Goal: Task Accomplishment & Management: Use online tool/utility

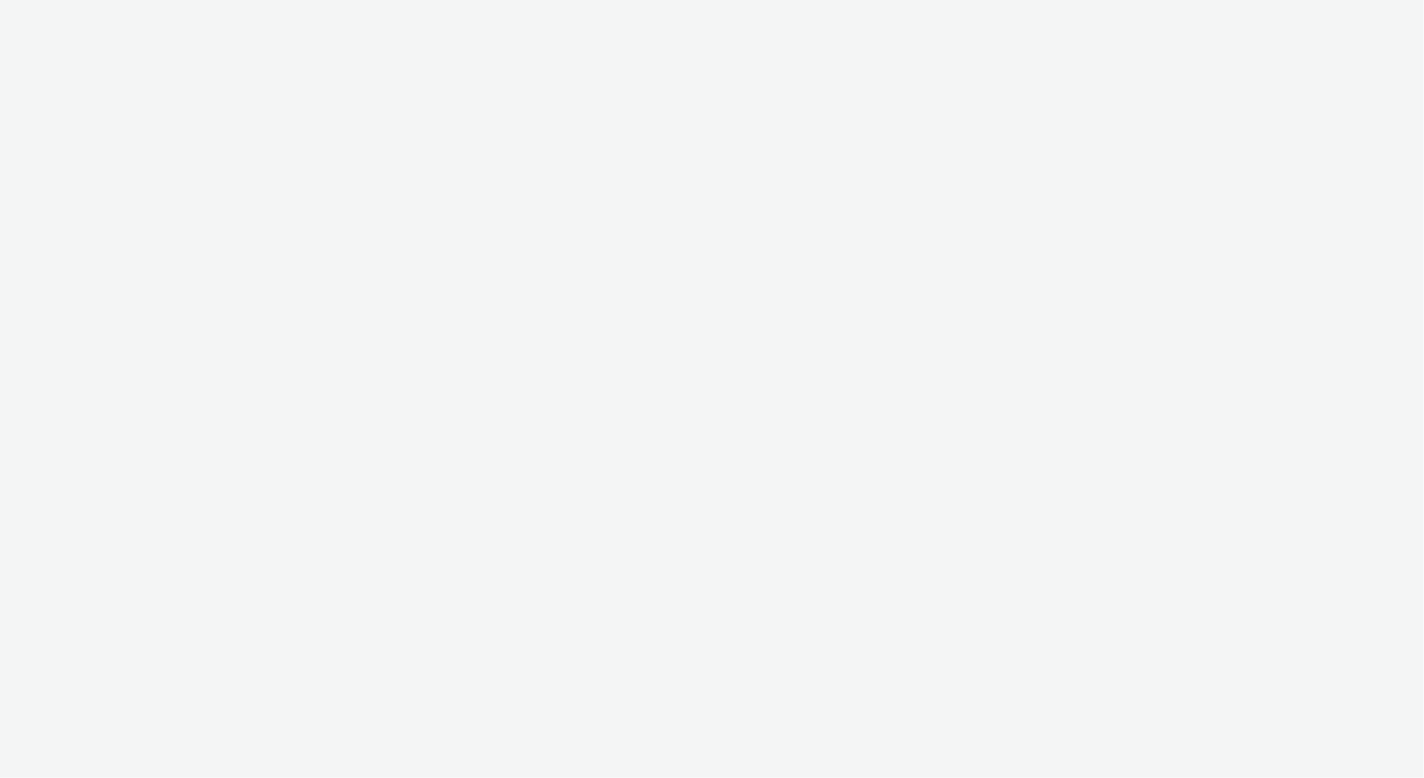
select select "14ff0ef8-09ed-4aeb-b460-2bf7cbd953b7"
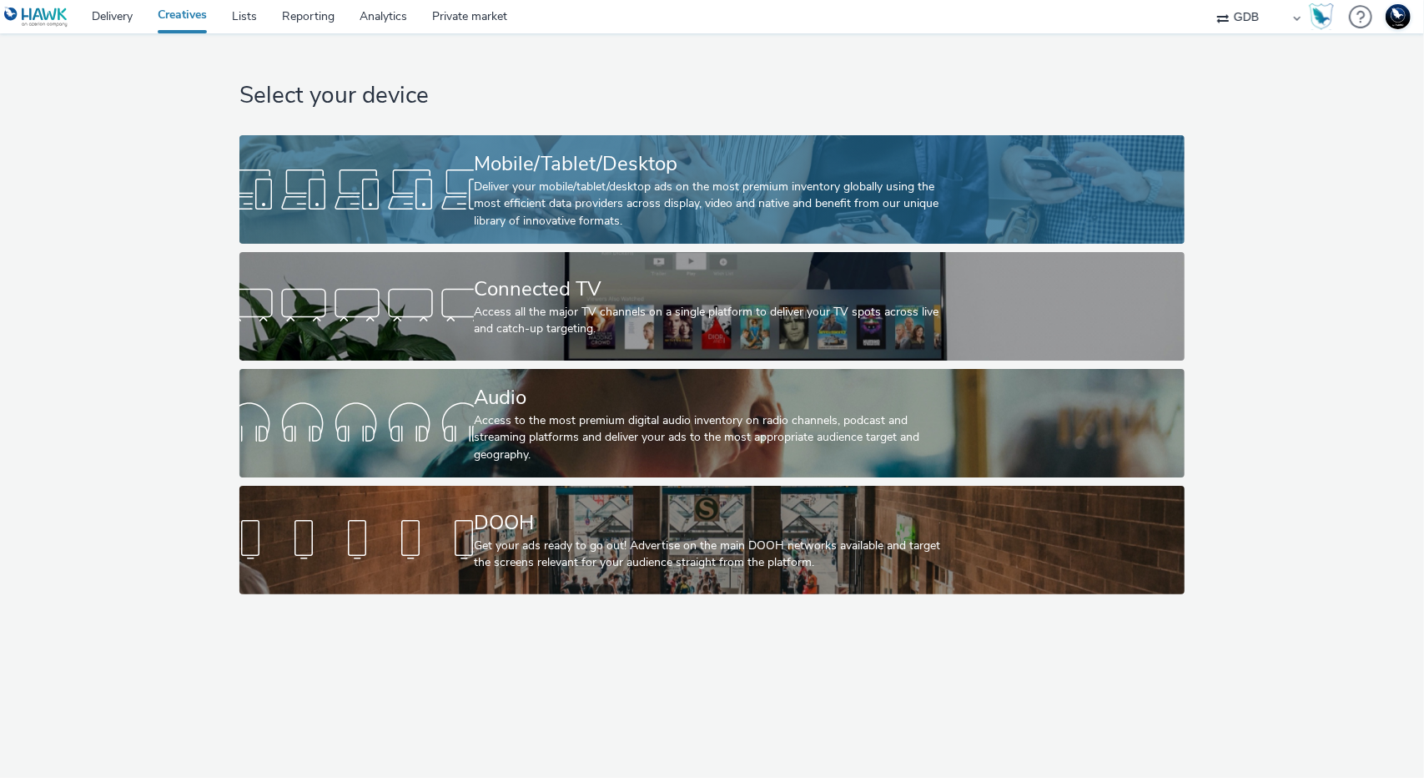
click at [553, 185] on div "Deliver your mobile/tablet/desktop ads on the most premium inventory globally u…" at bounding box center [709, 204] width 470 height 51
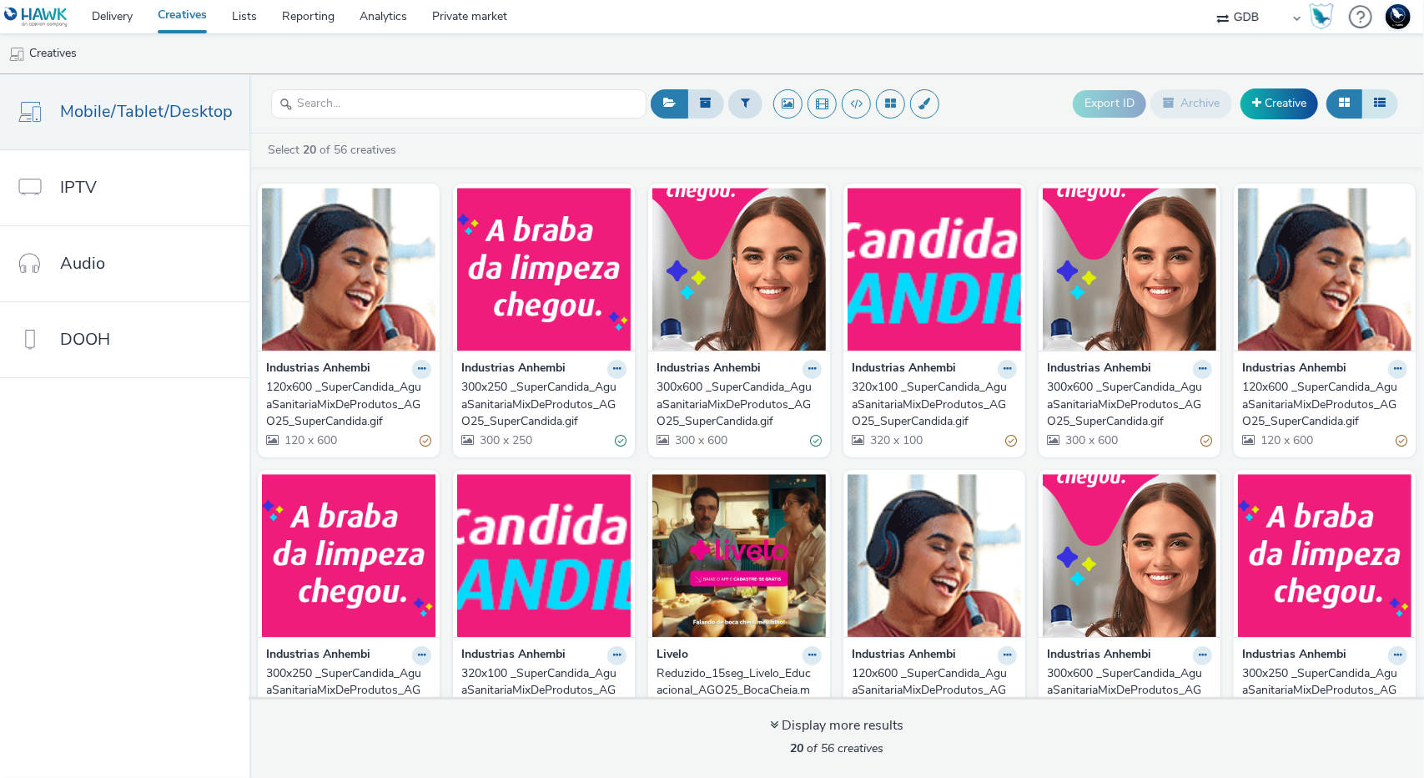
click at [1382, 105] on icon at bounding box center [1380, 103] width 12 height 12
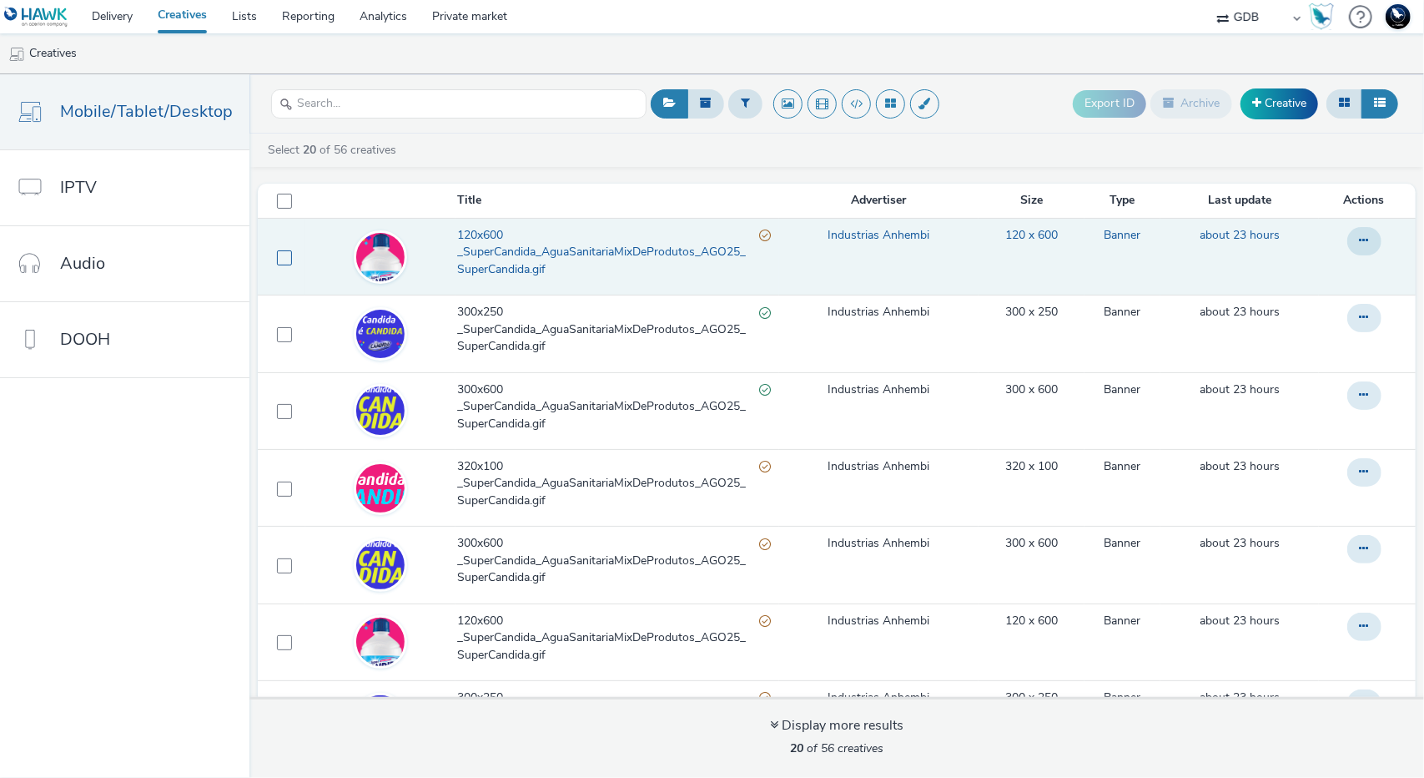
click at [277, 259] on span at bounding box center [284, 257] width 15 height 15
checkbox input "true"
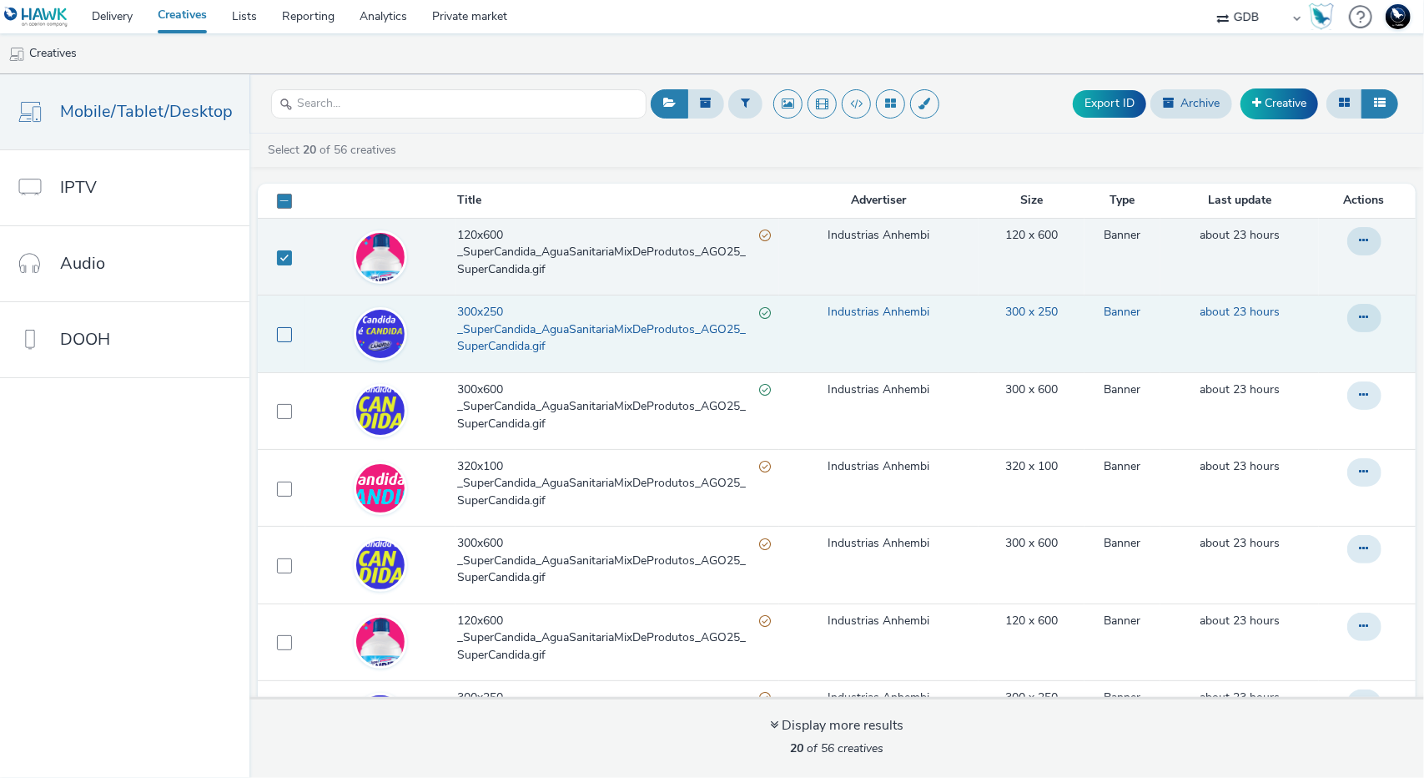
click at [277, 337] on span at bounding box center [284, 334] width 15 height 15
checkbox input "true"
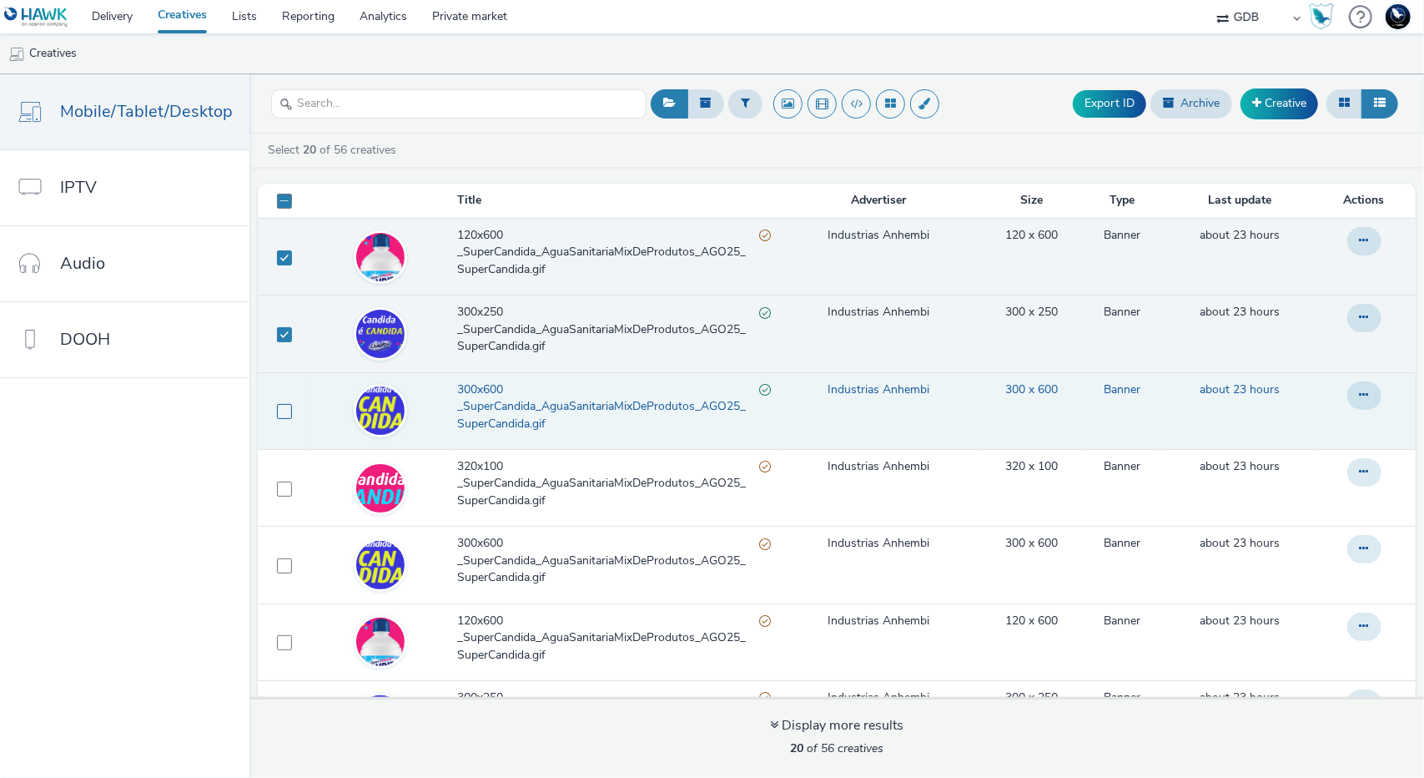
click at [280, 407] on span at bounding box center [284, 411] width 15 height 15
checkbox input "true"
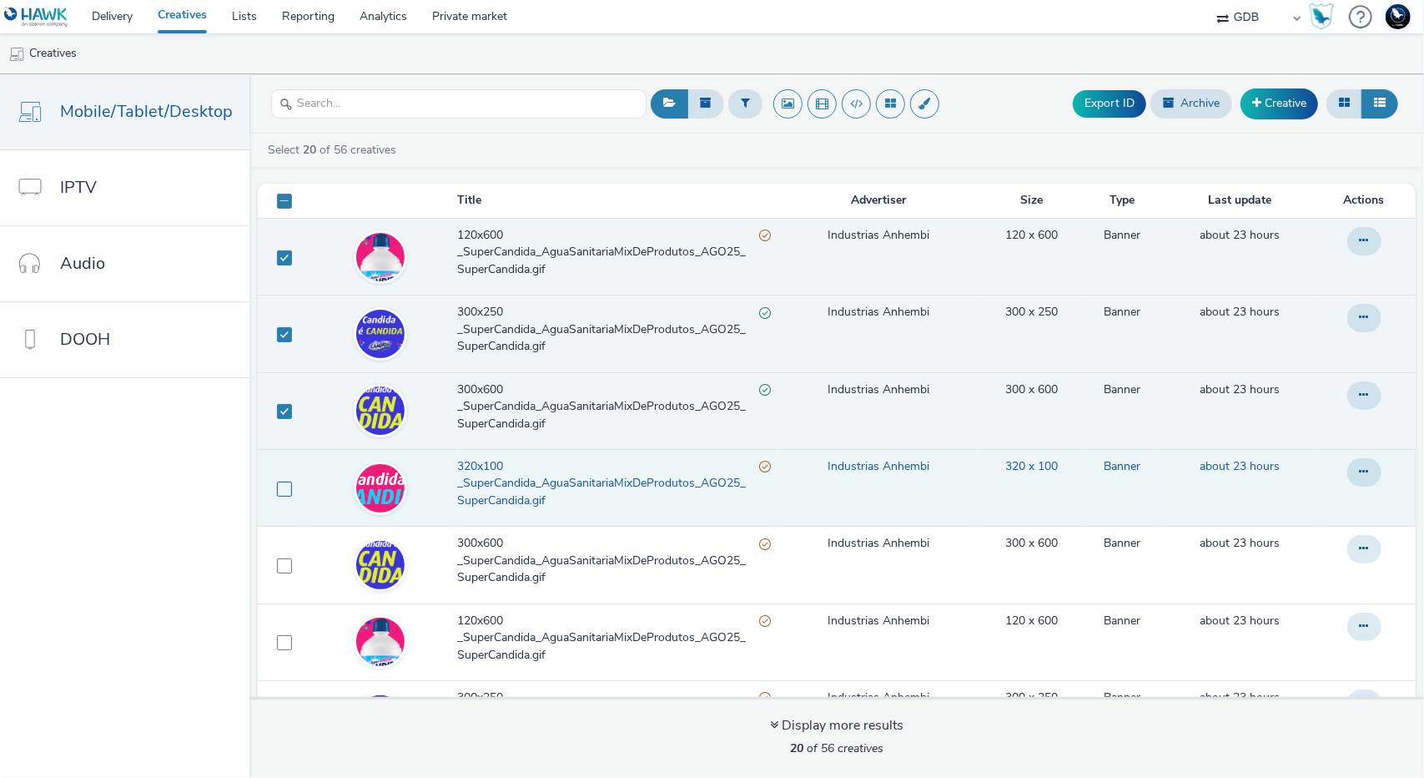
click at [280, 486] on span at bounding box center [284, 488] width 15 height 15
checkbox input "true"
click at [1131, 104] on button "Export ID" at bounding box center [1109, 103] width 73 height 27
checkbox input "false"
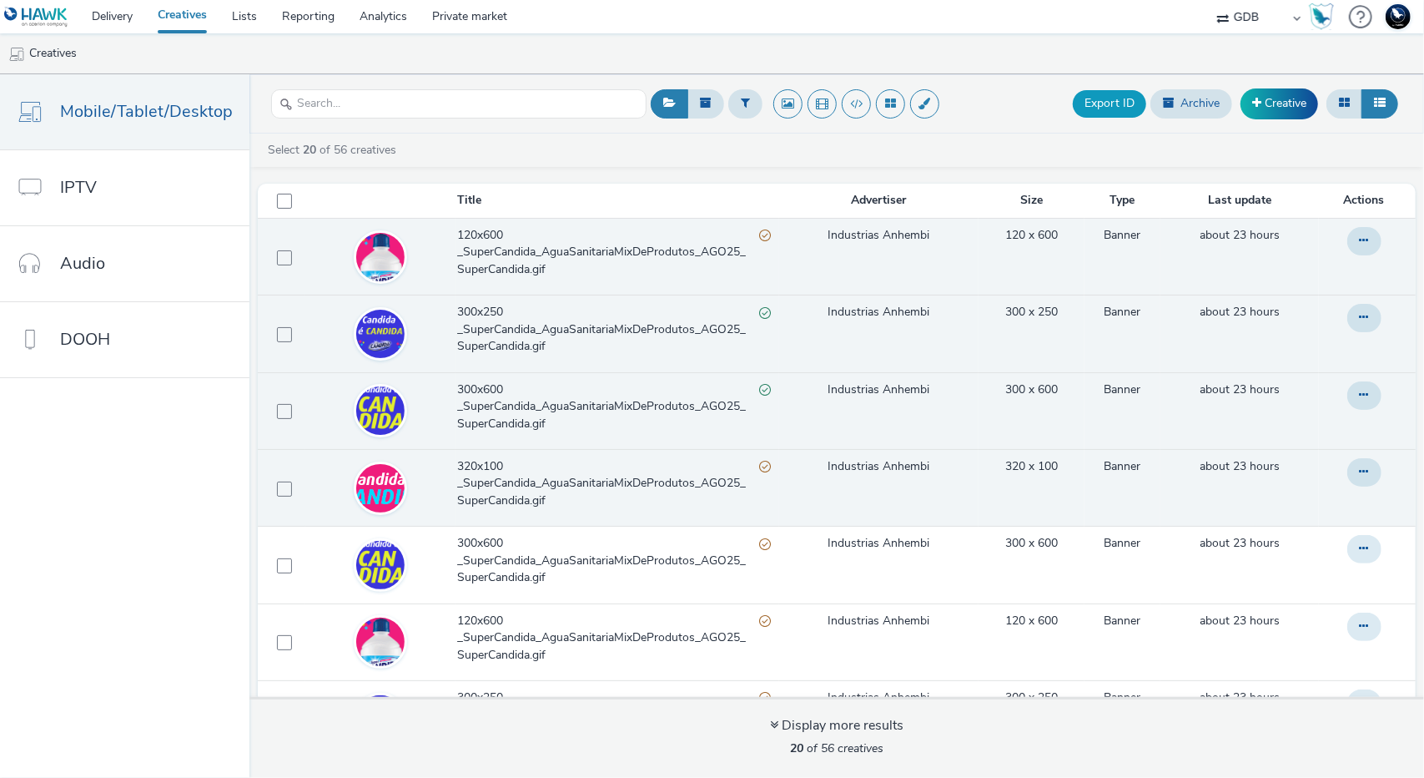
checkbox input "false"
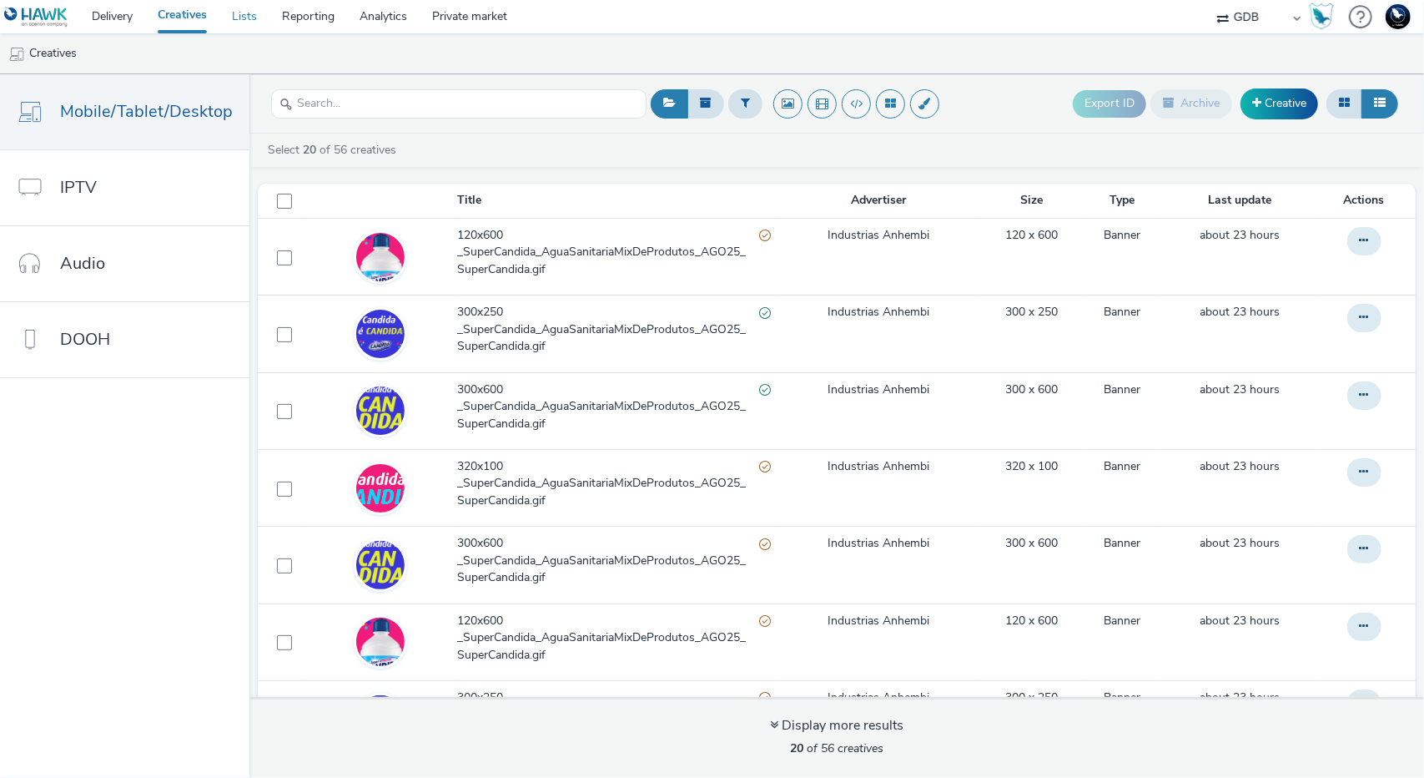
click at [243, 18] on link "Lists" at bounding box center [244, 16] width 50 height 33
